Goal: Transaction & Acquisition: Purchase product/service

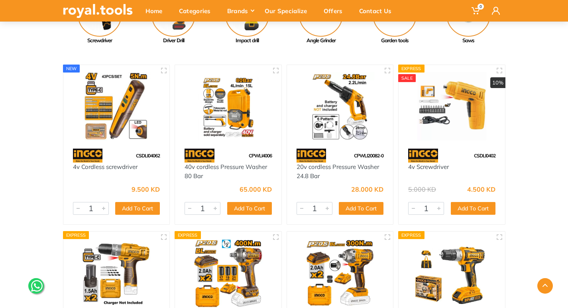
scroll to position [199, 0]
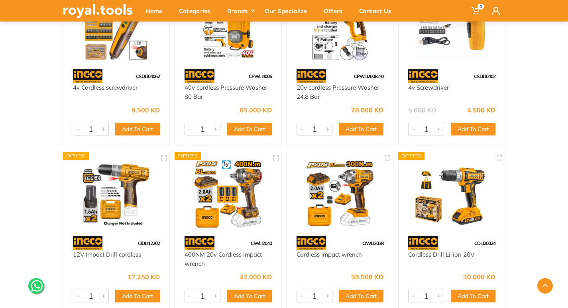
click at [431, 198] on img at bounding box center [451, 193] width 92 height 69
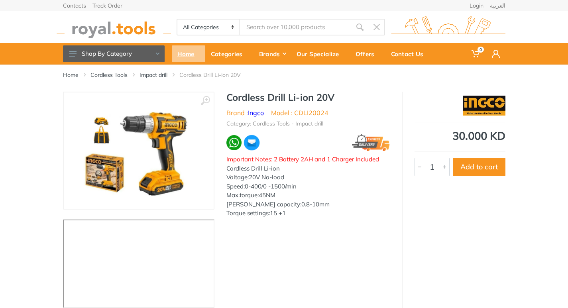
click at [183, 59] on div "Home" at bounding box center [188, 53] width 33 height 17
